Goal: Communication & Community: Ask a question

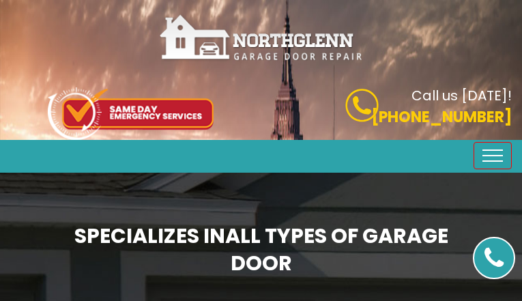
type input "gMQhJdQYdEiS"
type input "6688941381"
type input "[EMAIL_ADDRESS][DOMAIN_NAME]"
type input "ipQlasKSRRw"
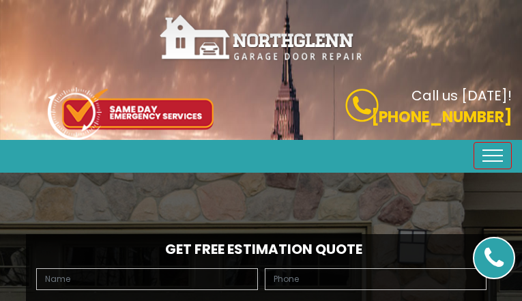
type input "VUSudaecKehLtm"
type input "7091832877"
type input "[EMAIL_ADDRESS][DOMAIN_NAME]"
type input "pvMhUonaCSURX"
